Goal: Information Seeking & Learning: Understand process/instructions

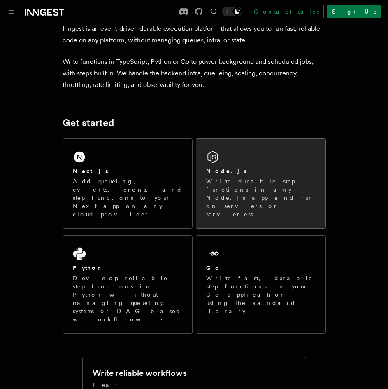
click at [241, 194] on p "Write durable step functions in any Node.js app and run on servers or serverles…" at bounding box center [261, 197] width 110 height 41
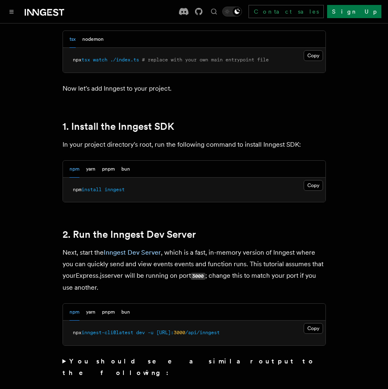
scroll to position [494, 0]
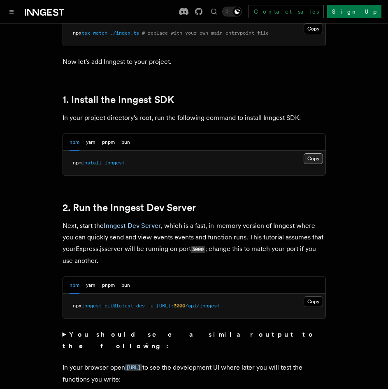
click at [310, 157] on button "Copy Copied" at bounding box center [313, 158] width 19 height 11
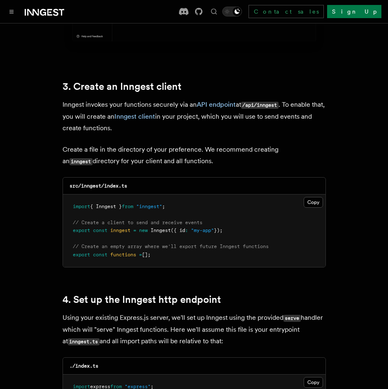
scroll to position [1030, 0]
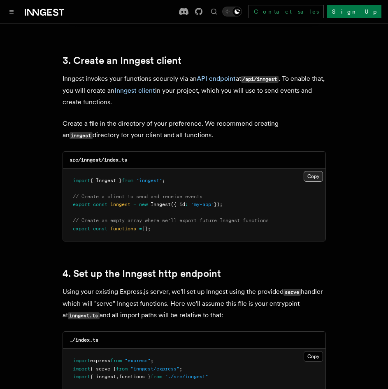
click at [311, 171] on button "Copy Copied" at bounding box center [313, 176] width 19 height 11
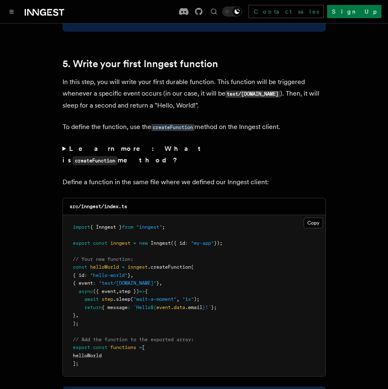
scroll to position [1565, 0]
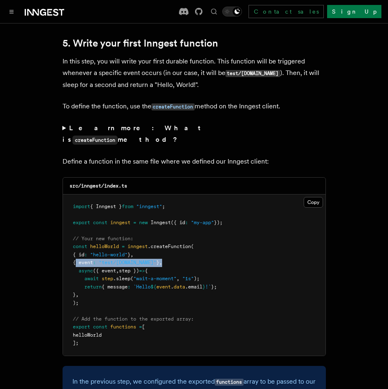
drag, startPoint x: 77, startPoint y: 246, endPoint x: 169, endPoint y: 248, distance: 91.9
click at [169, 248] on pre "import { Inngest } from "inngest" ; export const inngest = new Inngest ({ id : …" at bounding box center [194, 274] width 263 height 161
copy span "{ event : "test/[DOMAIN_NAME]" } ,"
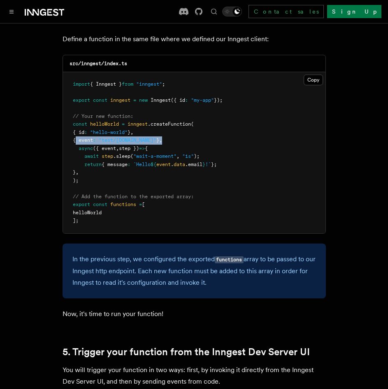
scroll to position [1689, 0]
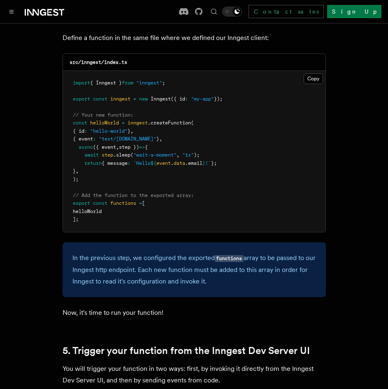
click at [253, 177] on pre "import { Inngest } from "inngest" ; export const inngest = new Inngest ({ id : …" at bounding box center [194, 151] width 263 height 161
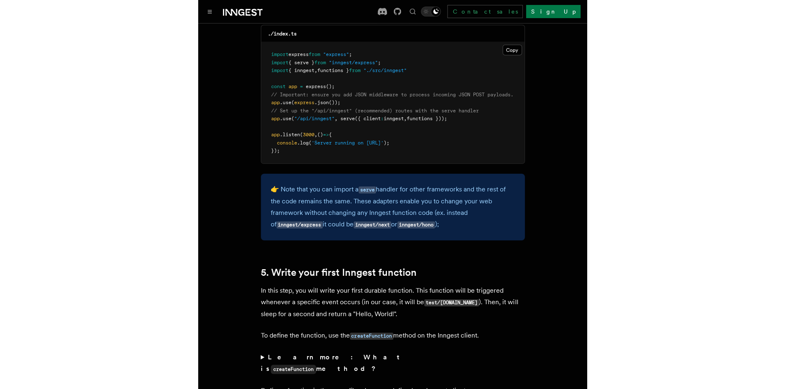
scroll to position [1318, 0]
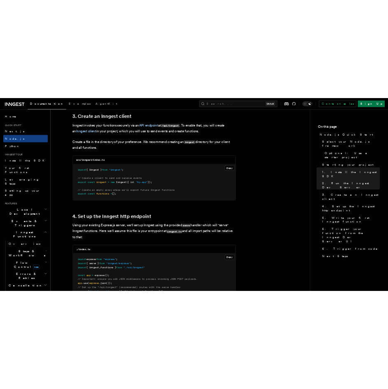
scroll to position [1112, 0]
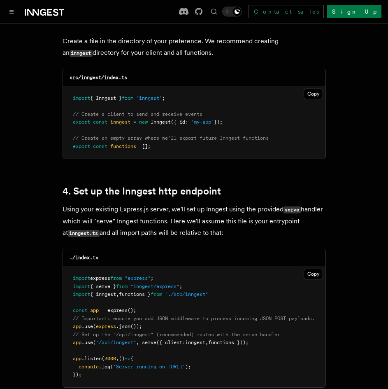
drag, startPoint x: 70, startPoint y: 331, endPoint x: 262, endPoint y: 331, distance: 191.9
click at [262, 331] on pre "import express from "express" ; import { serve } from "inngest/express" ; impor…" at bounding box center [194, 326] width 263 height 121
copy span "app .use ( "/api/inngest" , serve ({ client : inngest , functions }));"
click at [140, 360] on pre "import express from "express" ; import { serve } from "inngest/express" ; impor…" at bounding box center [194, 326] width 263 height 121
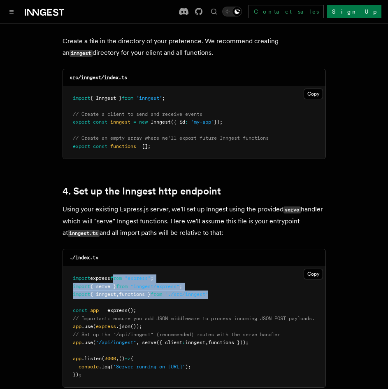
drag, startPoint x: 227, startPoint y: 282, endPoint x: 119, endPoint y: 270, distance: 108.1
click at [119, 270] on pre "import express from "express" ; import { serve } from "inngest/express" ; impor…" at bounding box center [194, 326] width 263 height 121
click at [128, 283] on span "from" at bounding box center [122, 286] width 12 height 6
drag, startPoint x: 72, startPoint y: 274, endPoint x: 238, endPoint y: 284, distance: 166.2
click at [238, 284] on pre "import express from "express" ; import { serve } from "inngest/express" ; impor…" at bounding box center [194, 326] width 263 height 121
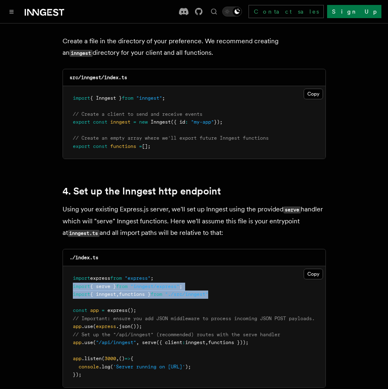
copy code "import { serve } from "inngest/express" ; import { inngest , functions } from "…"
